Goal: Transaction & Acquisition: Purchase product/service

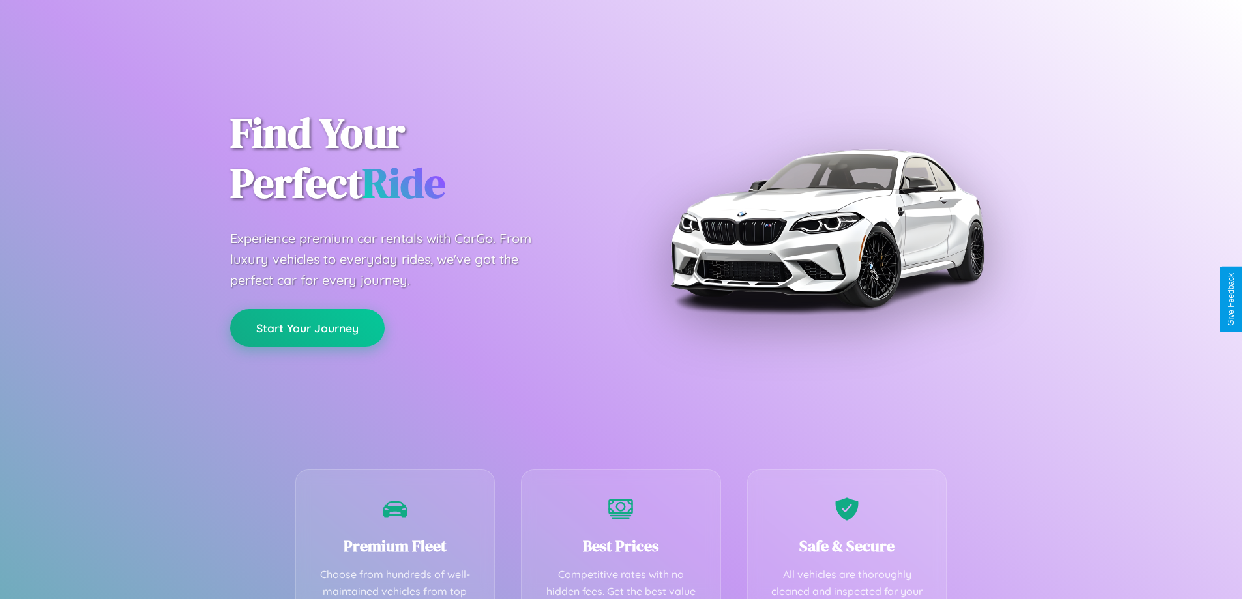
click at [307, 328] on button "Start Your Journey" at bounding box center [307, 328] width 155 height 38
click at [307, 327] on button "Start Your Journey" at bounding box center [307, 328] width 155 height 38
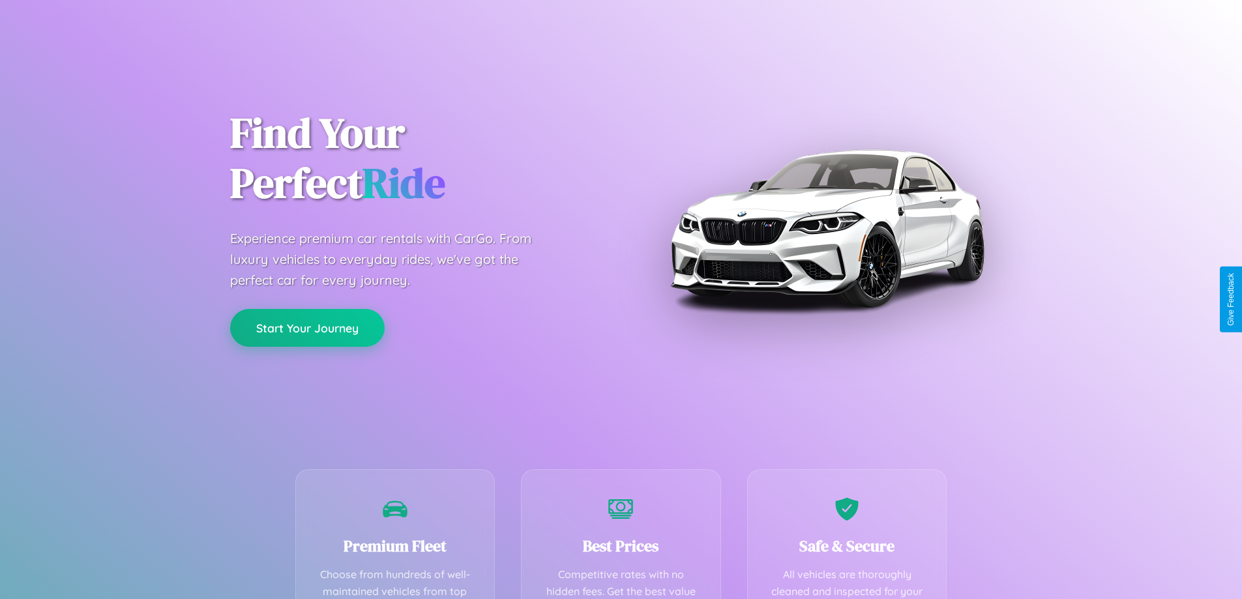
click at [307, 327] on button "Start Your Journey" at bounding box center [307, 328] width 155 height 38
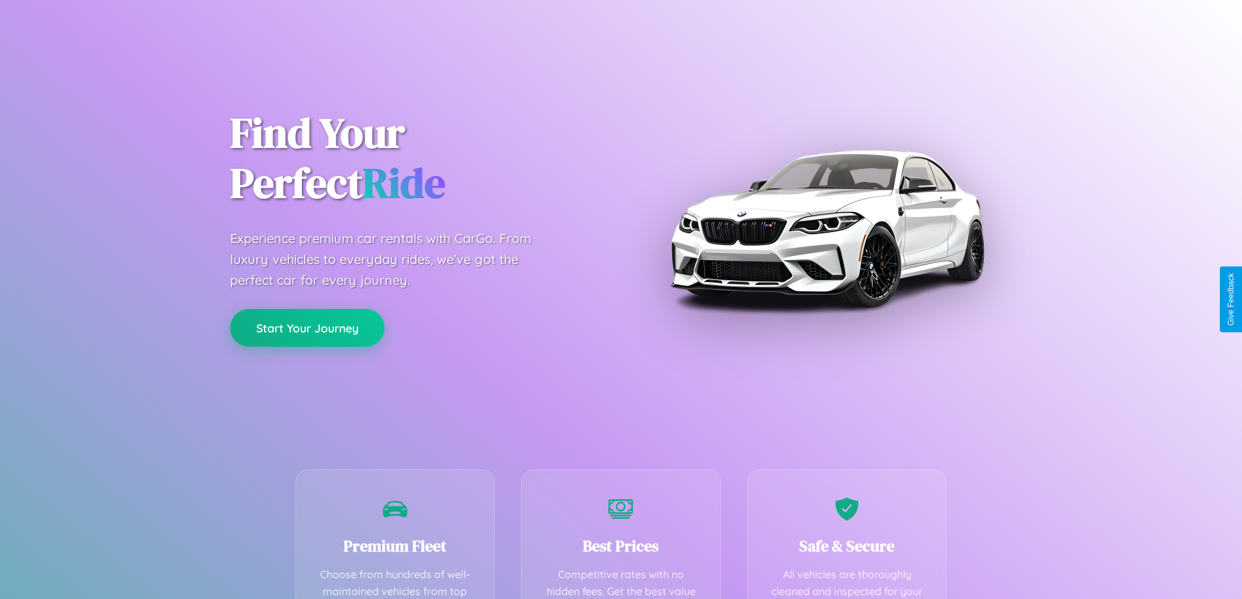
click at [307, 327] on button "Start Your Journey" at bounding box center [307, 328] width 155 height 38
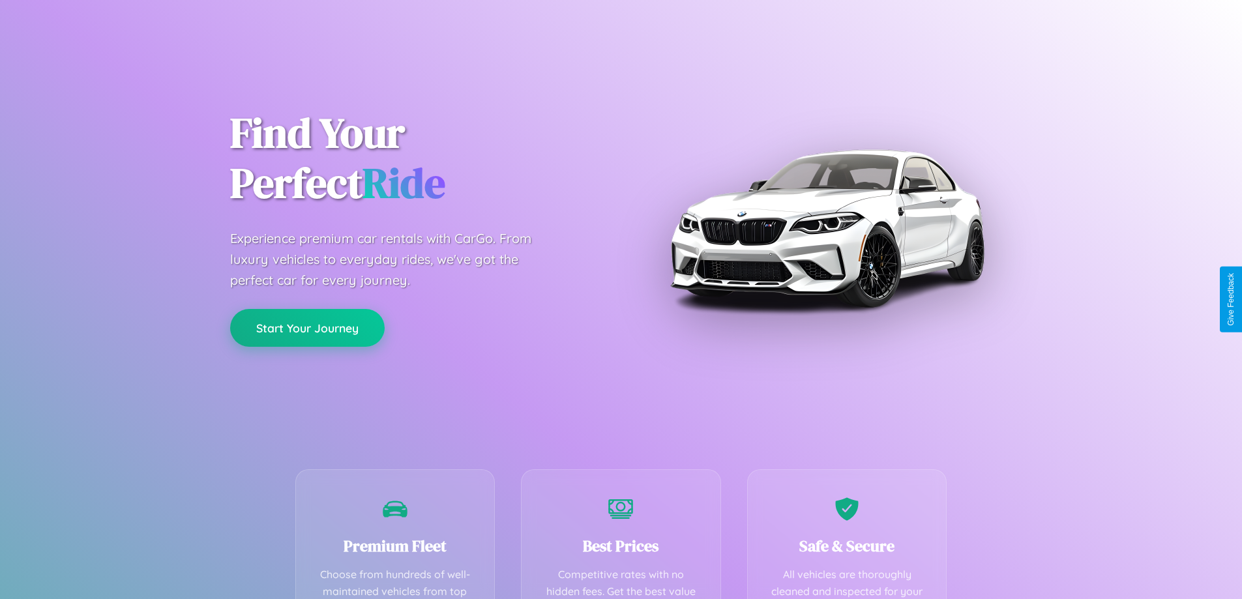
click at [307, 327] on button "Start Your Journey" at bounding box center [307, 328] width 155 height 38
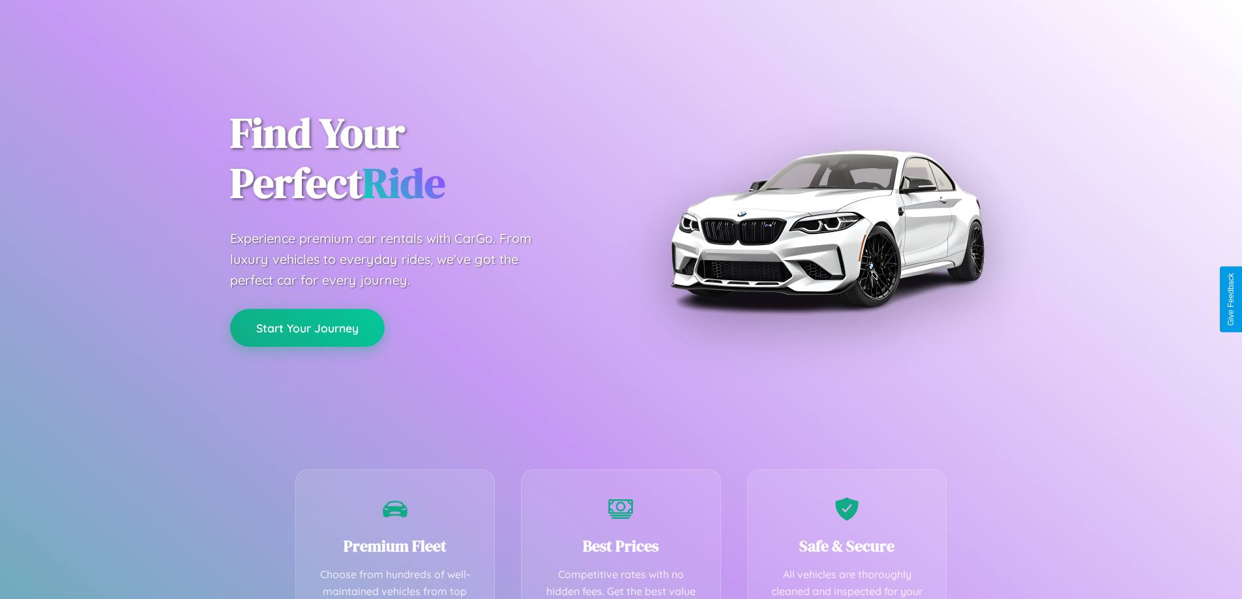
click at [307, 327] on button "Start Your Journey" at bounding box center [307, 328] width 155 height 38
